Goal: Navigation & Orientation: Go to known website

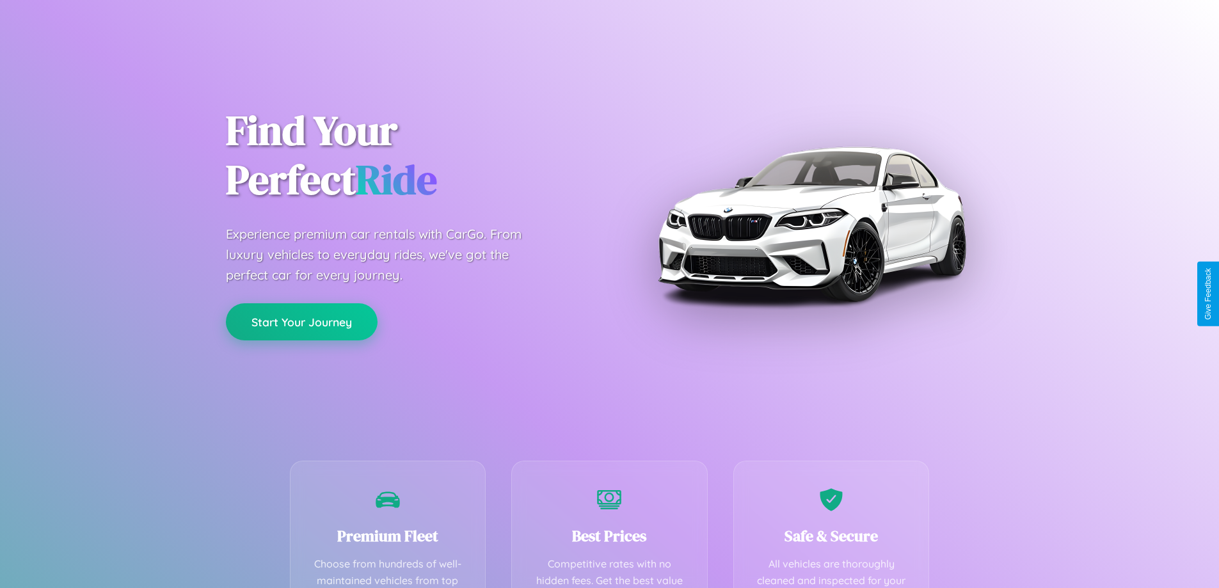
click at [301, 322] on button "Start Your Journey" at bounding box center [302, 321] width 152 height 37
click at [301, 321] on button "Start Your Journey" at bounding box center [302, 321] width 152 height 37
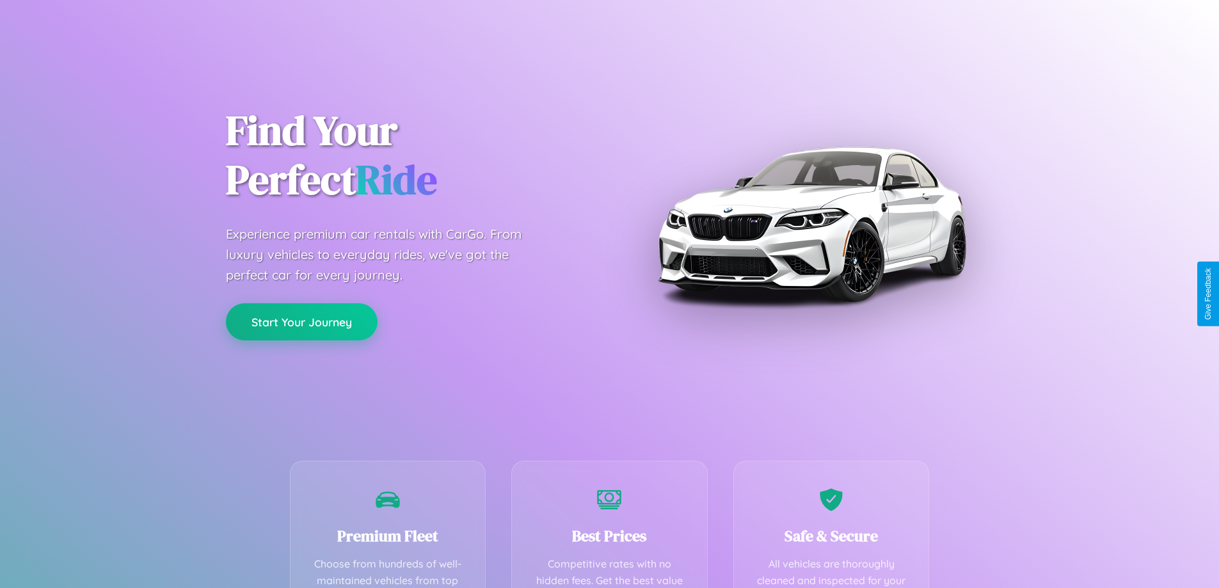
click at [301, 321] on button "Start Your Journey" at bounding box center [302, 321] width 152 height 37
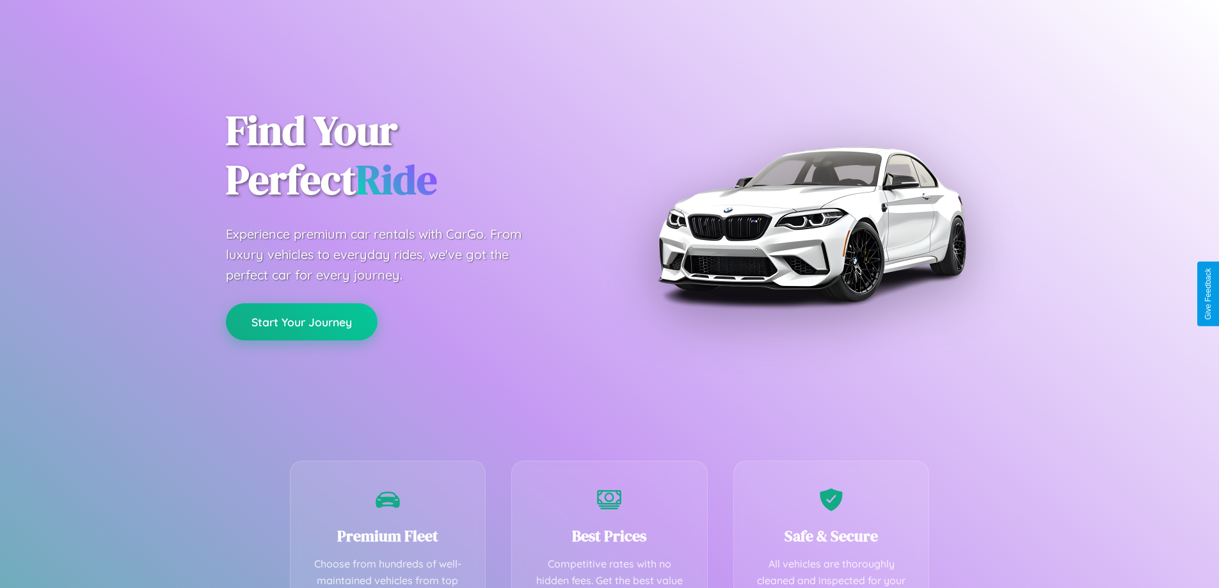
click at [301, 321] on button "Start Your Journey" at bounding box center [302, 321] width 152 height 37
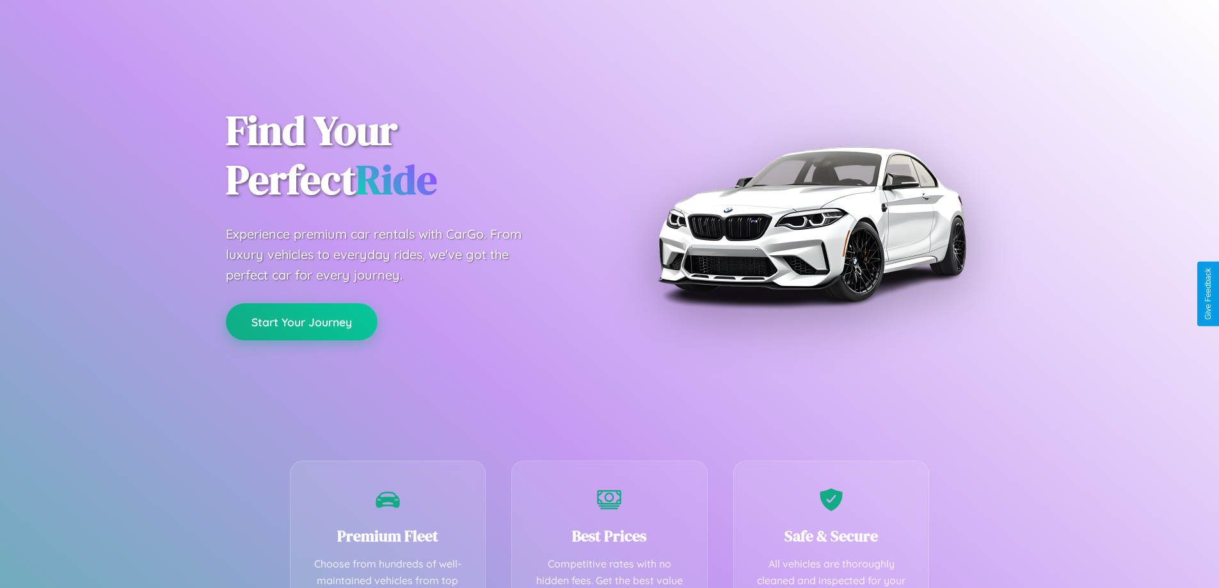
click at [301, 321] on button "Start Your Journey" at bounding box center [302, 321] width 152 height 37
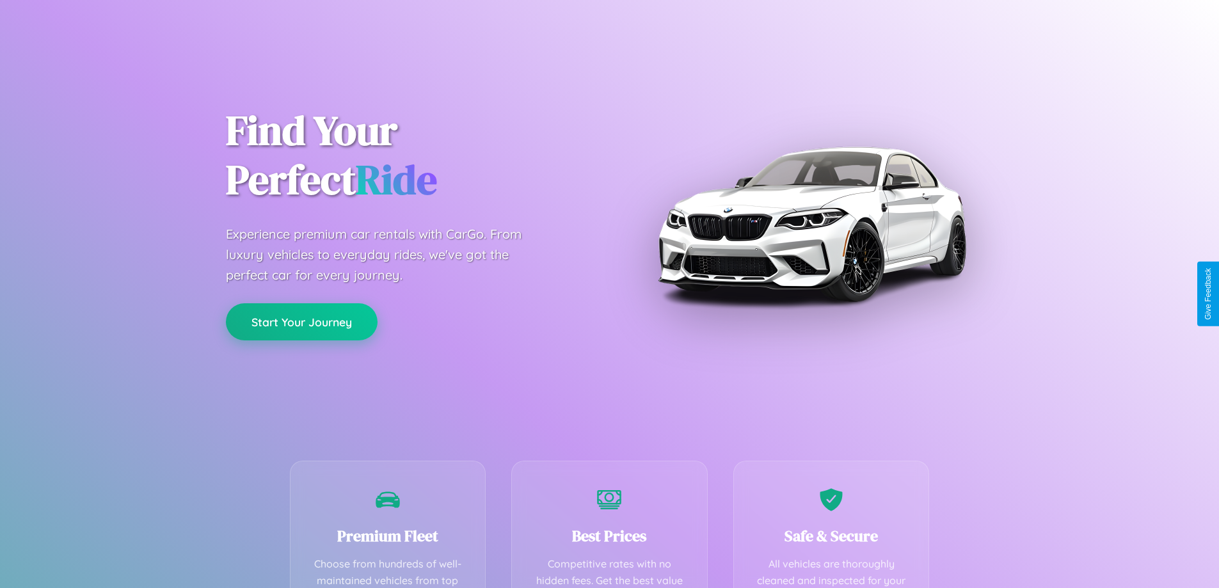
click at [301, 321] on button "Start Your Journey" at bounding box center [302, 321] width 152 height 37
